Goal: Task Accomplishment & Management: Contribute content

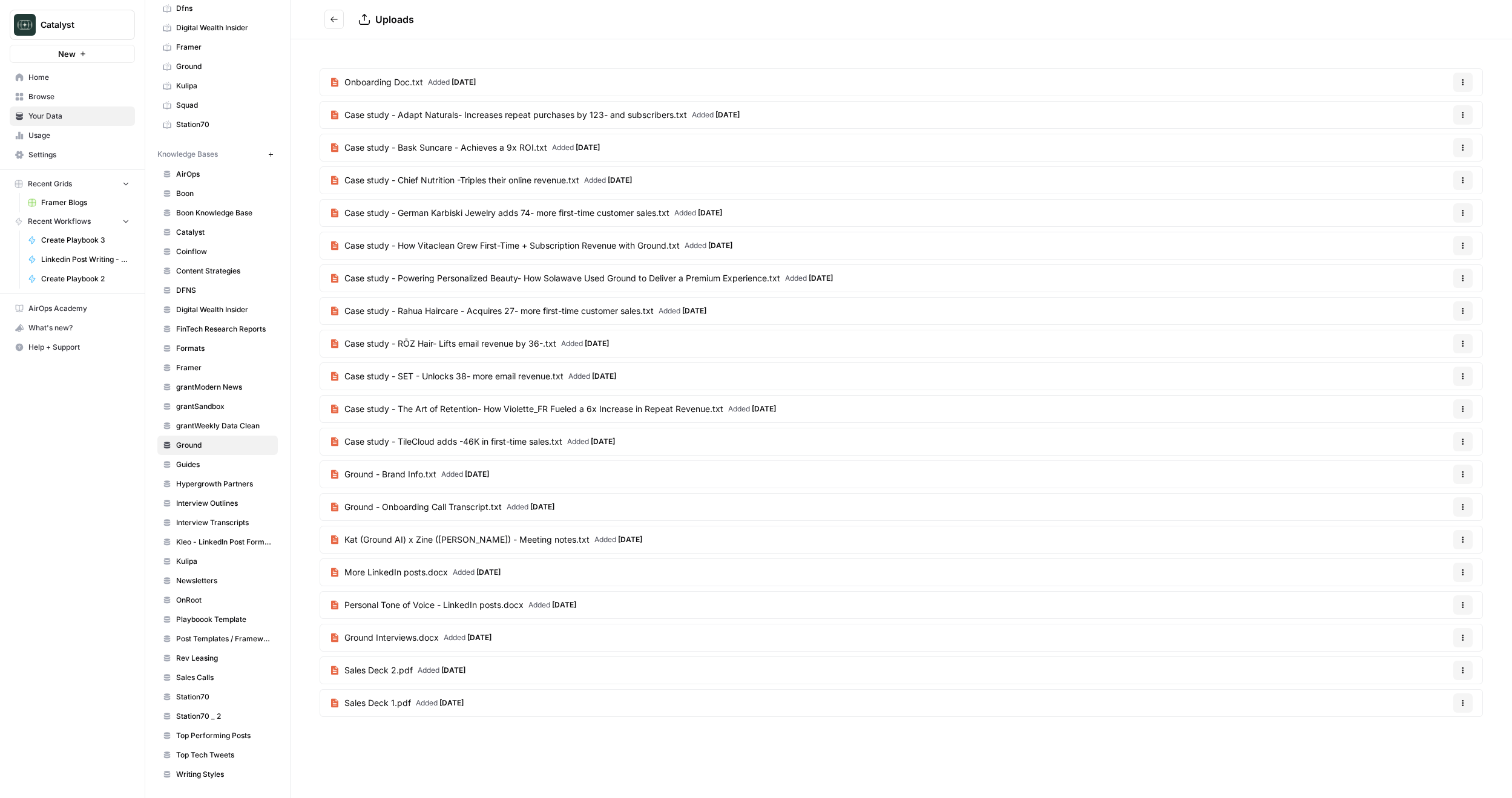
scroll to position [182, 0]
click at [267, 153] on icon "button" at bounding box center [271, 154] width 7 height 7
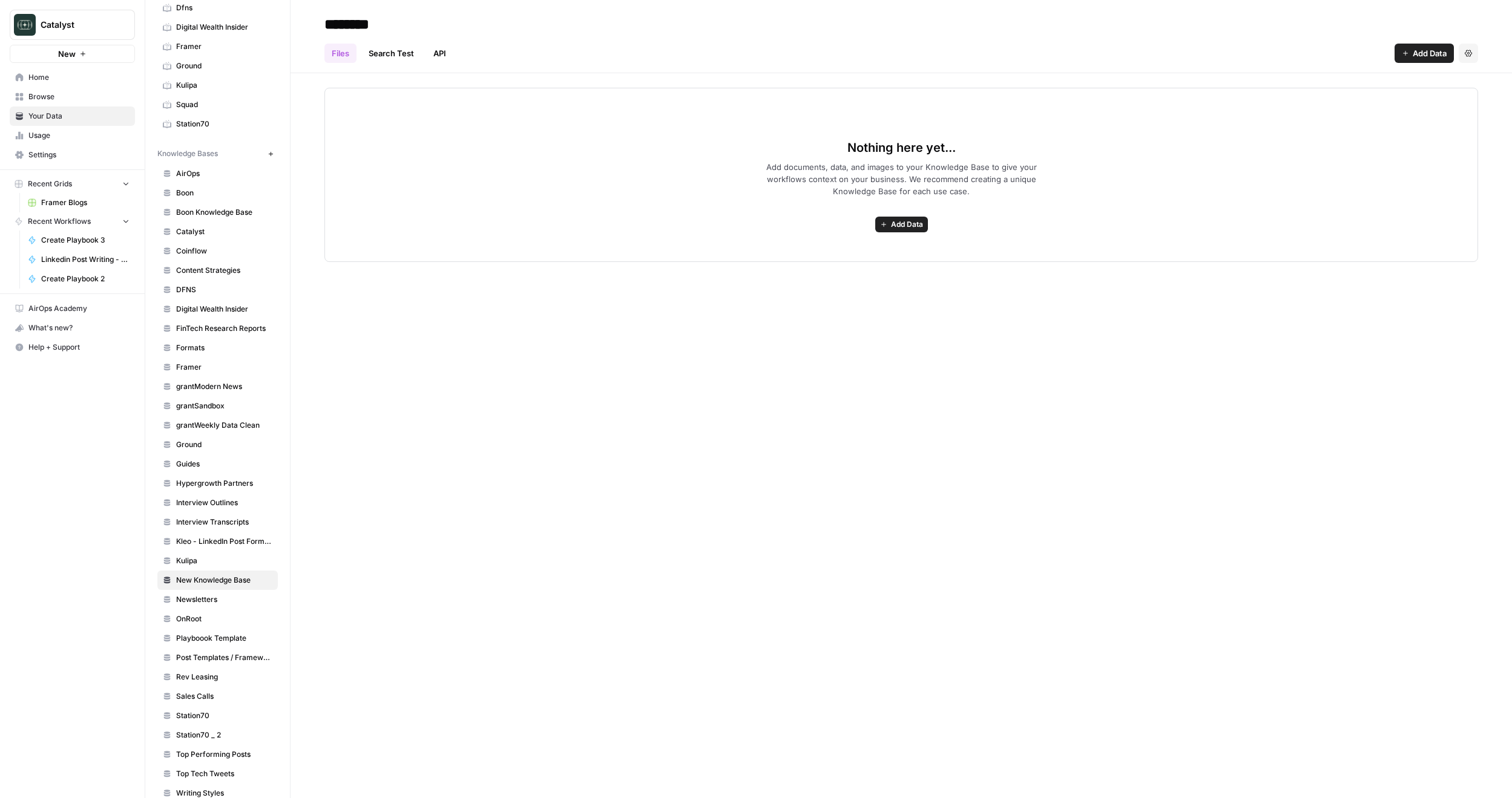
type input "********"
click at [913, 227] on span "Add Data" at bounding box center [907, 224] width 32 height 11
click at [866, 253] on span "Upload Files" at bounding box center [857, 251] width 110 height 12
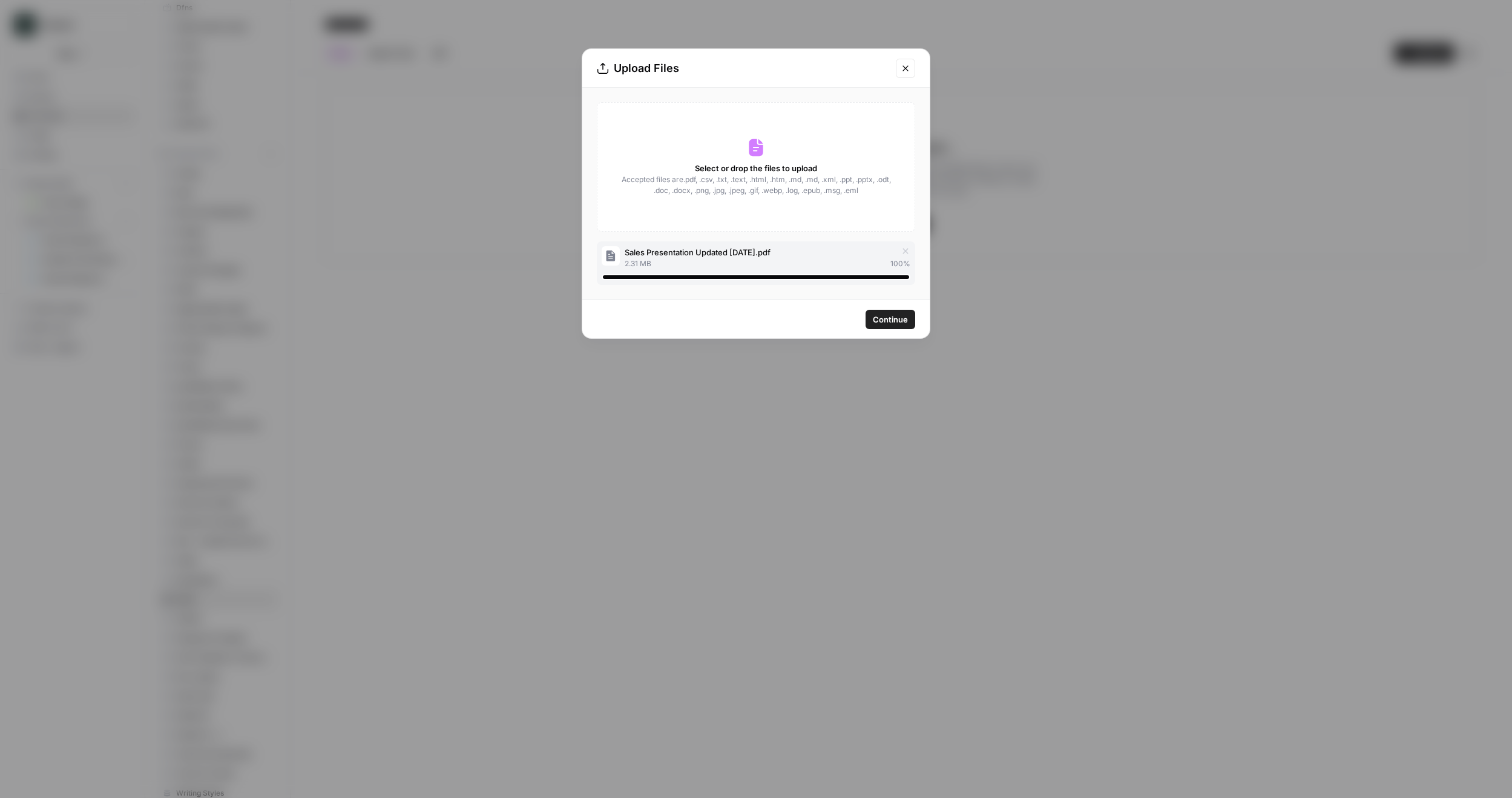
click at [887, 324] on span "Continue" at bounding box center [890, 319] width 35 height 12
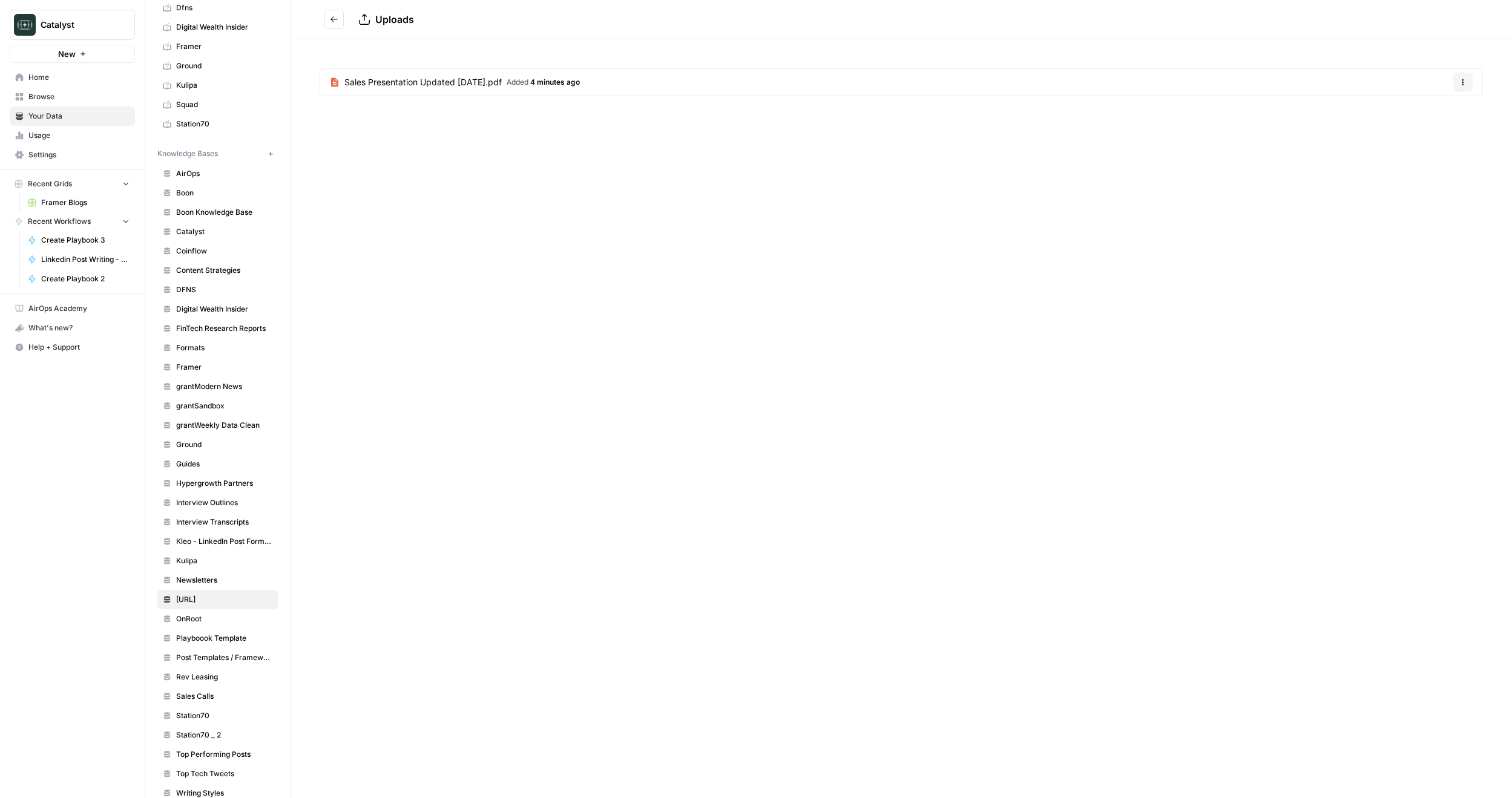
click at [341, 22] on button "Go back" at bounding box center [334, 19] width 19 height 19
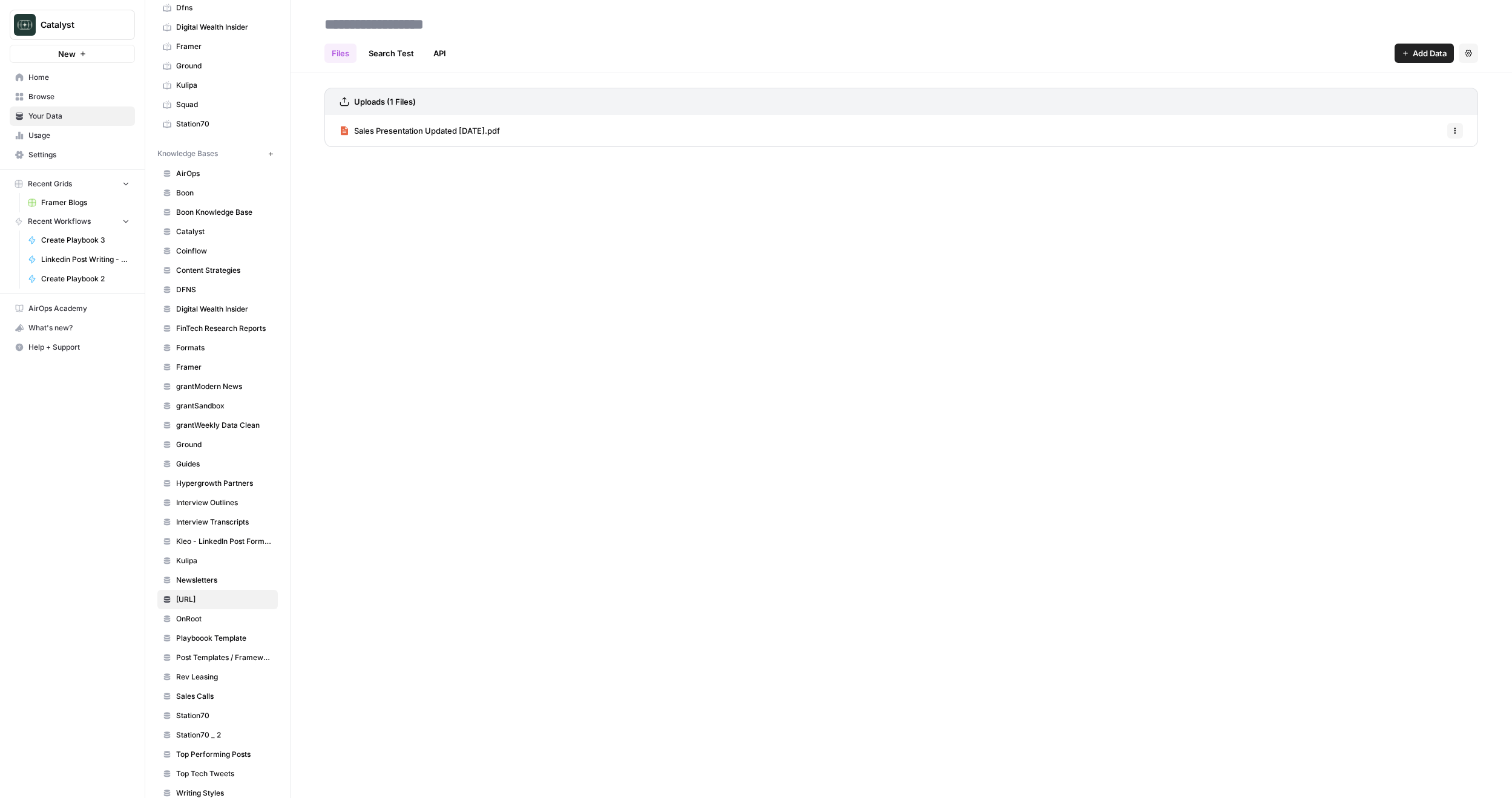
click at [1420, 56] on span "Add Data" at bounding box center [1430, 53] width 34 height 12
click at [1381, 86] on span "Upload Files" at bounding box center [1383, 82] width 110 height 12
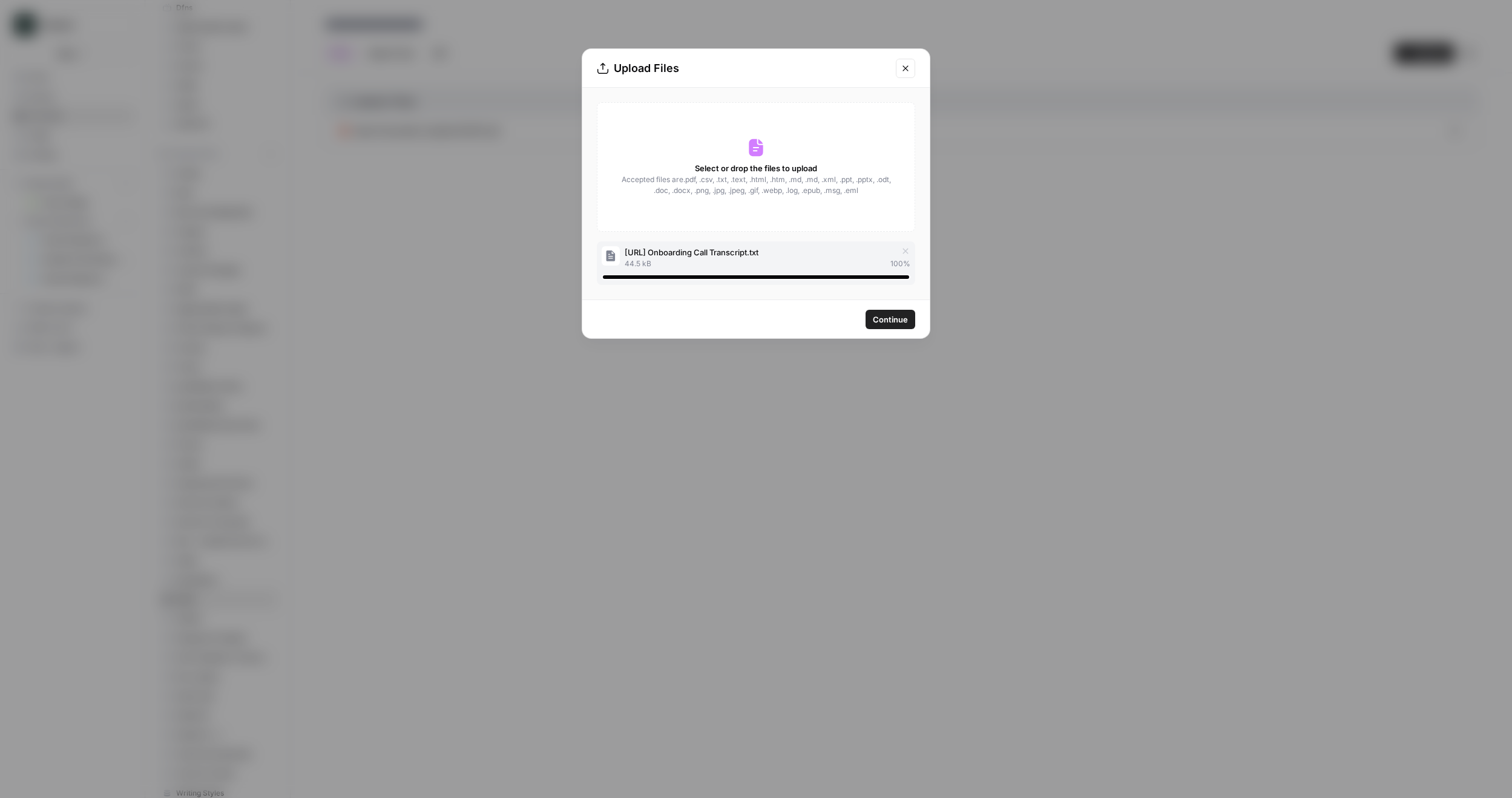
click at [907, 326] on button "Continue" at bounding box center [890, 319] width 50 height 19
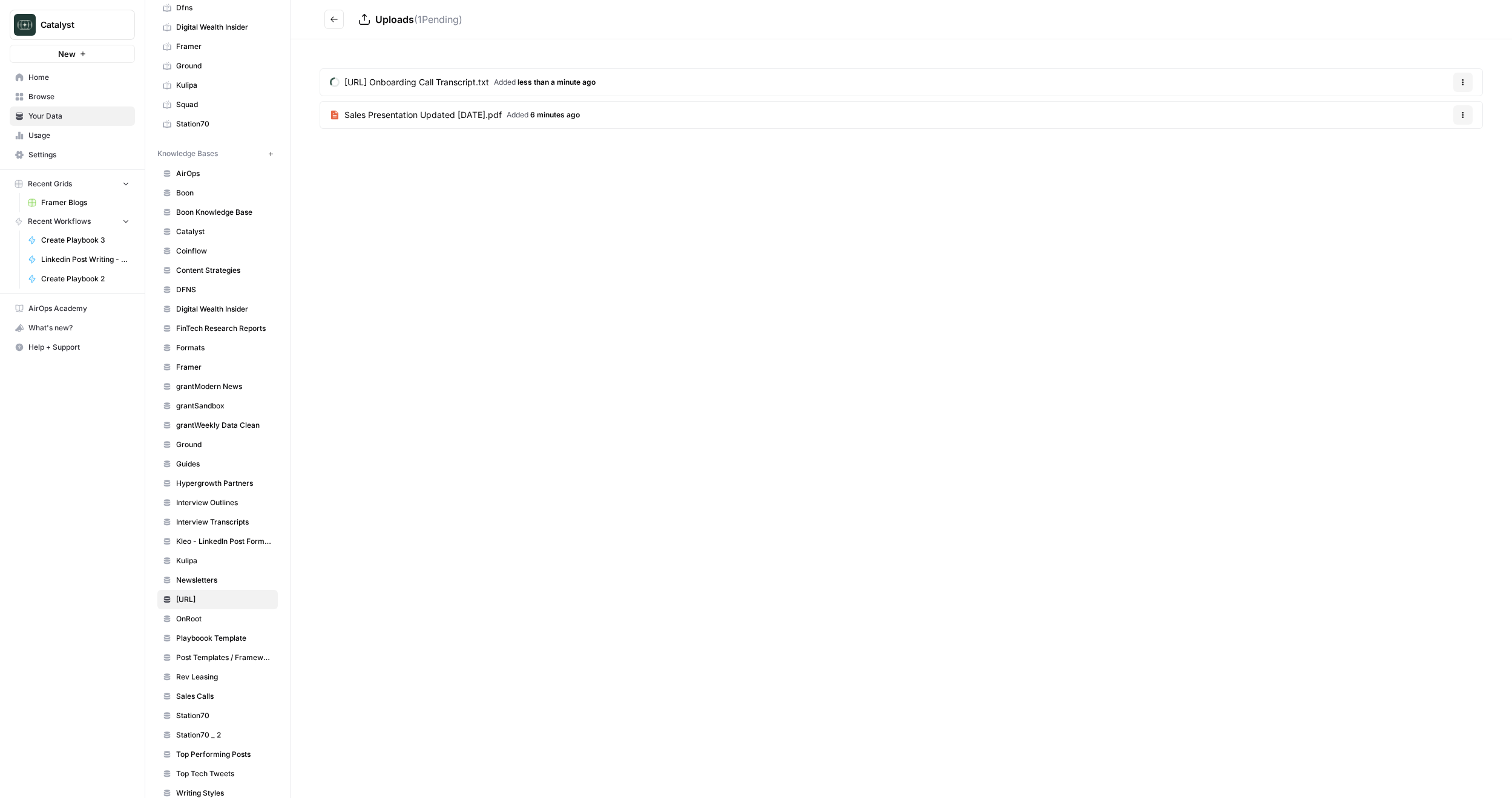
click at [482, 206] on div "Uploads ( 1 Pending) [URL] Onboarding Call Transcript.txt Added less than a min…" at bounding box center [901, 399] width 1221 height 798
click at [520, 195] on div "Uploads ( 1 Pending) [URL] Onboarding Call Transcript.txt Added less than a min…" at bounding box center [901, 399] width 1221 height 798
click at [335, 23] on icon "Go back" at bounding box center [334, 19] width 9 height 9
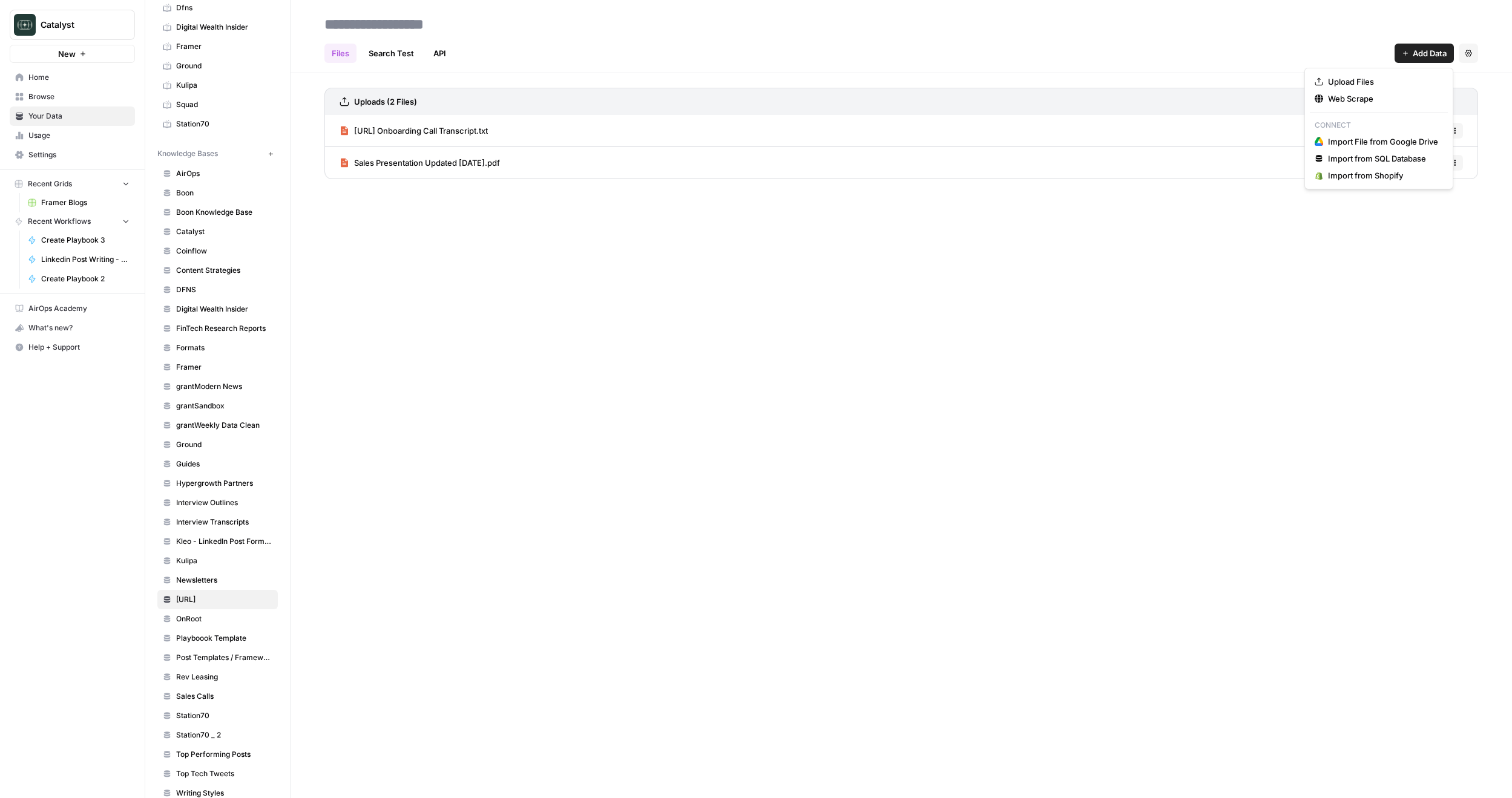
click at [1421, 51] on span "Add Data" at bounding box center [1430, 53] width 34 height 12
click at [1385, 81] on span "Upload Files" at bounding box center [1383, 82] width 110 height 12
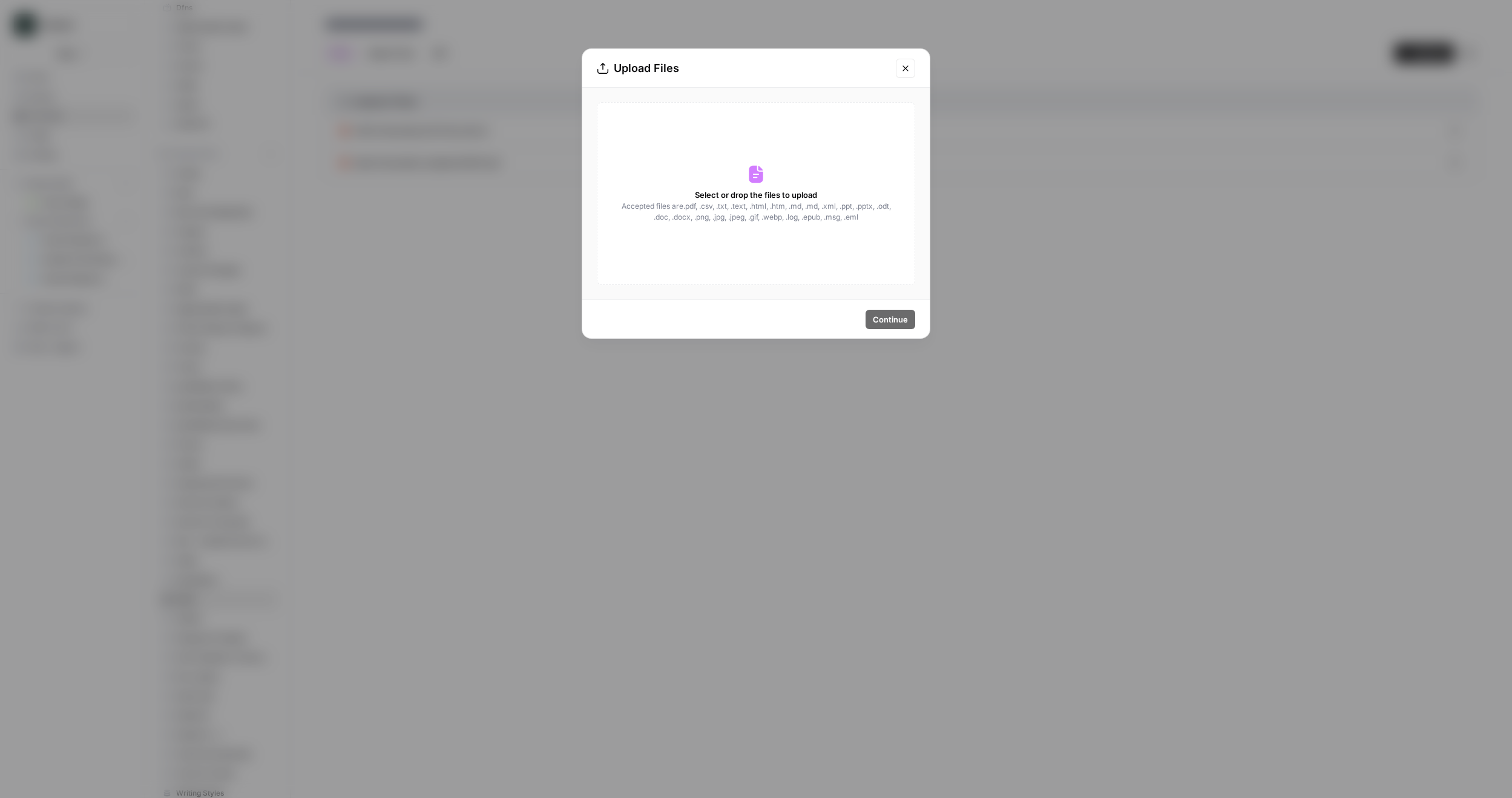
click at [1209, 291] on div "Upload Files Select or drop the files to upload Accepted files are .pdf, .csv, …" at bounding box center [756, 399] width 1512 height 798
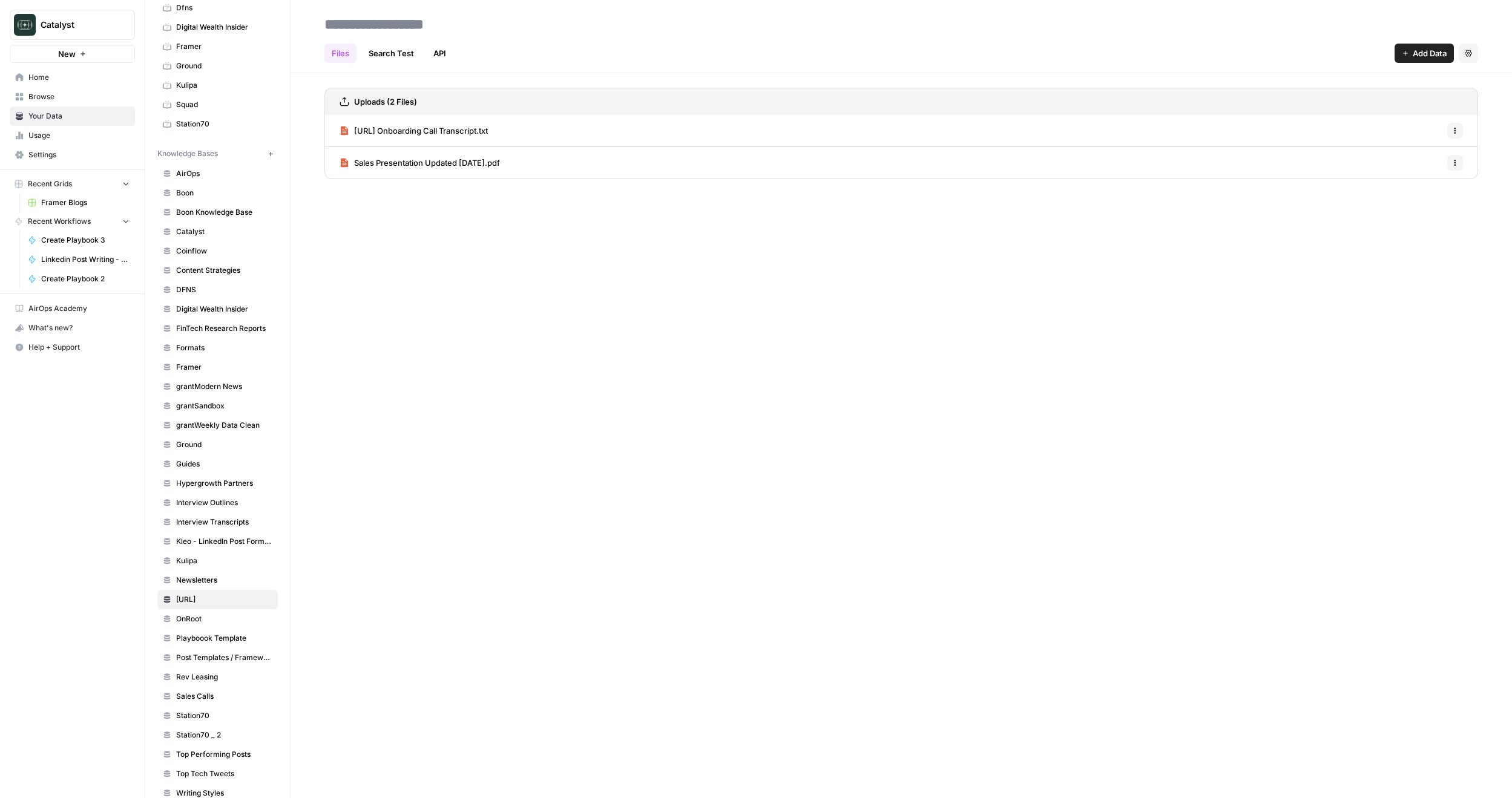
drag, startPoint x: 1418, startPoint y: 50, endPoint x: 1411, endPoint y: 51, distance: 7.1
click at [1419, 50] on span "Add Data" at bounding box center [1430, 53] width 34 height 12
click at [1373, 81] on span "Upload Files" at bounding box center [1383, 82] width 110 height 12
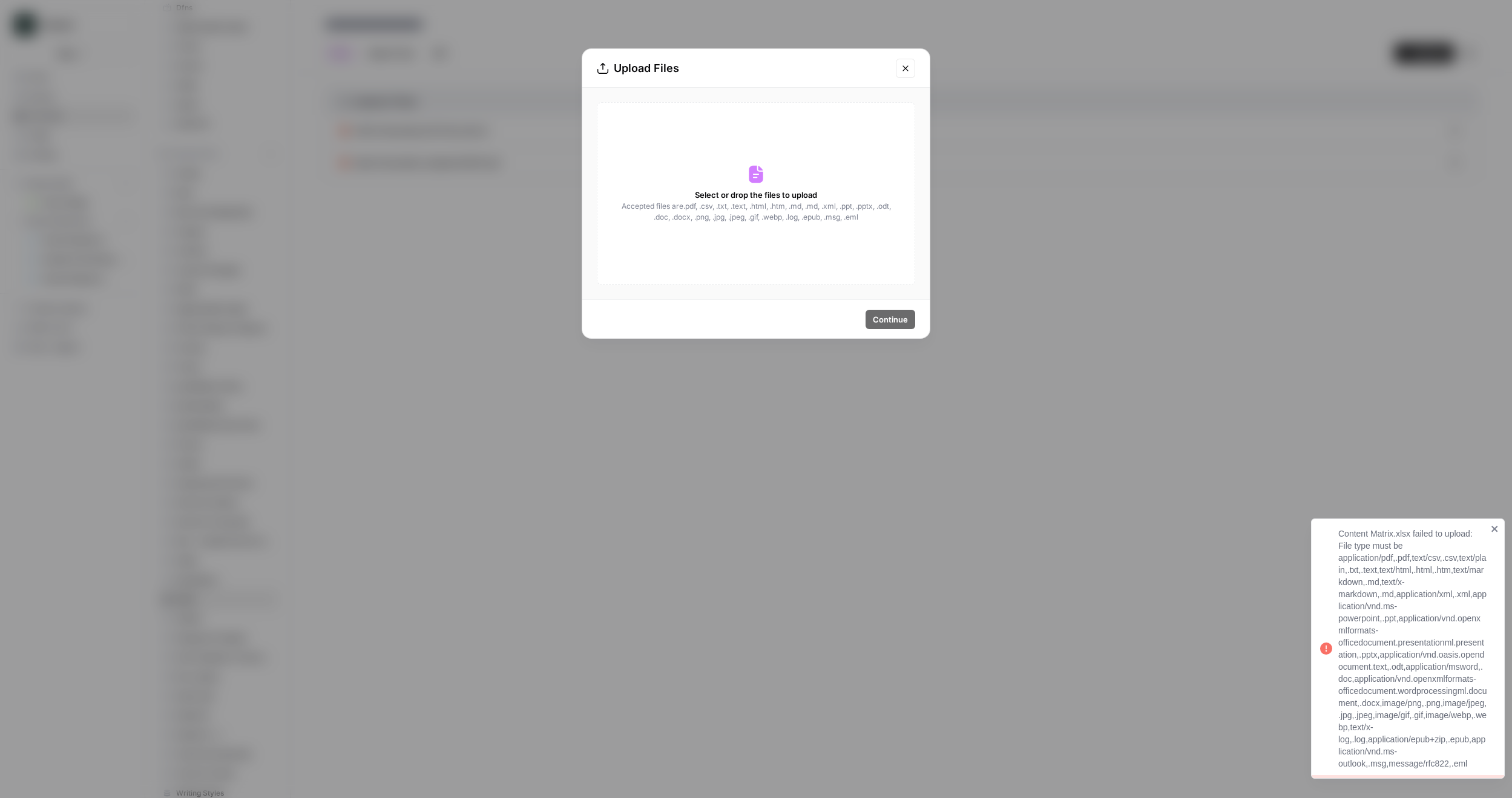
click at [1387, 596] on div "Content Matrix.xlsx failed to upload: File type must be application/pdf,.pdf,te…" at bounding box center [1413, 648] width 149 height 242
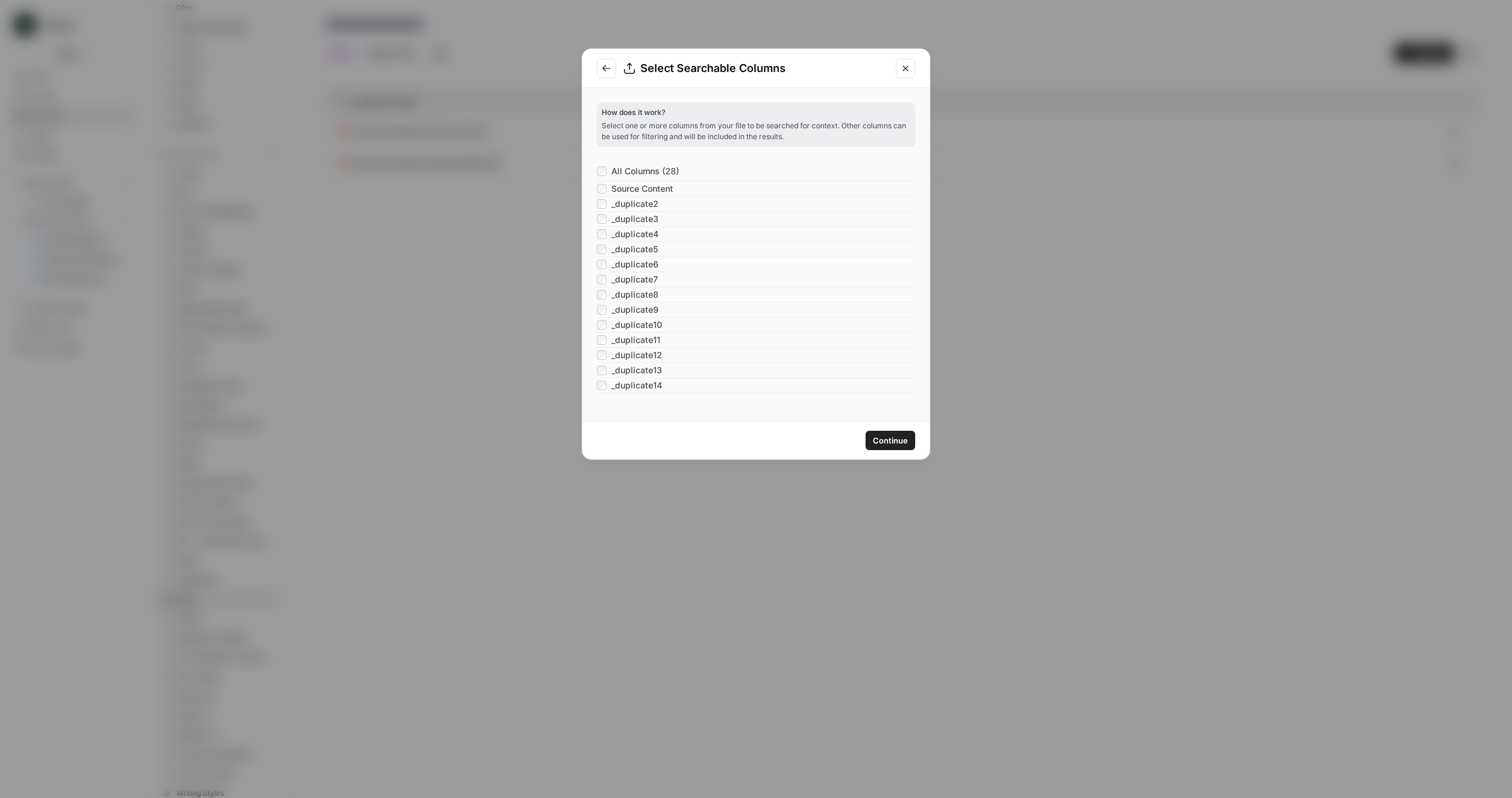
click at [893, 440] on span "Continue" at bounding box center [890, 440] width 35 height 12
